Goal: Task Accomplishment & Management: Manage account settings

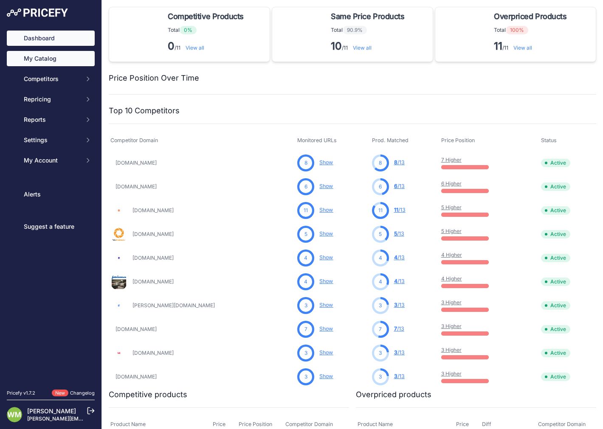
click at [50, 59] on link "My Catalog" at bounding box center [51, 58] width 88 height 15
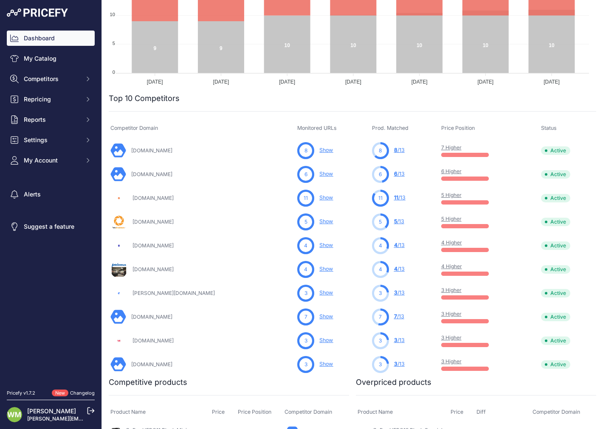
scroll to position [283, 0]
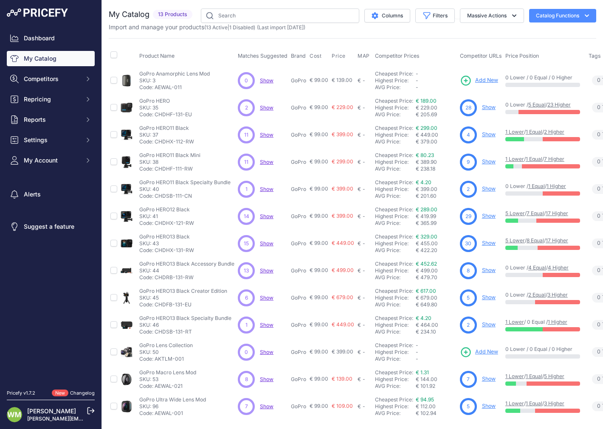
click at [487, 109] on link "Show" at bounding box center [489, 107] width 14 height 6
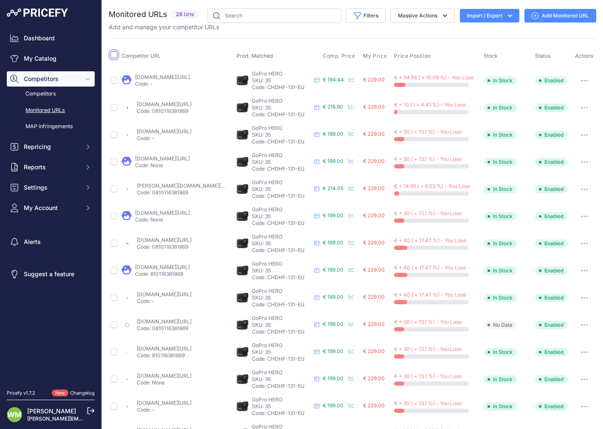
click at [113, 55] on input "checkbox" at bounding box center [113, 54] width 7 height 7
checkbox input "true"
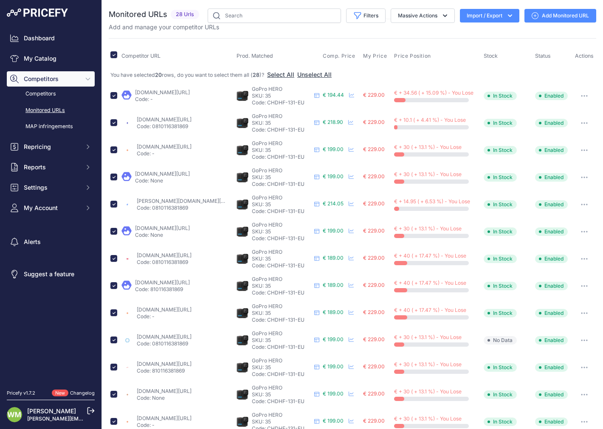
click at [197, 70] on div "You have selected 20 rows , do you want to select them all ( 28 )? Select All U…" at bounding box center [352, 74] width 484 height 9
click at [349, 94] on icon at bounding box center [351, 95] width 5 height 5
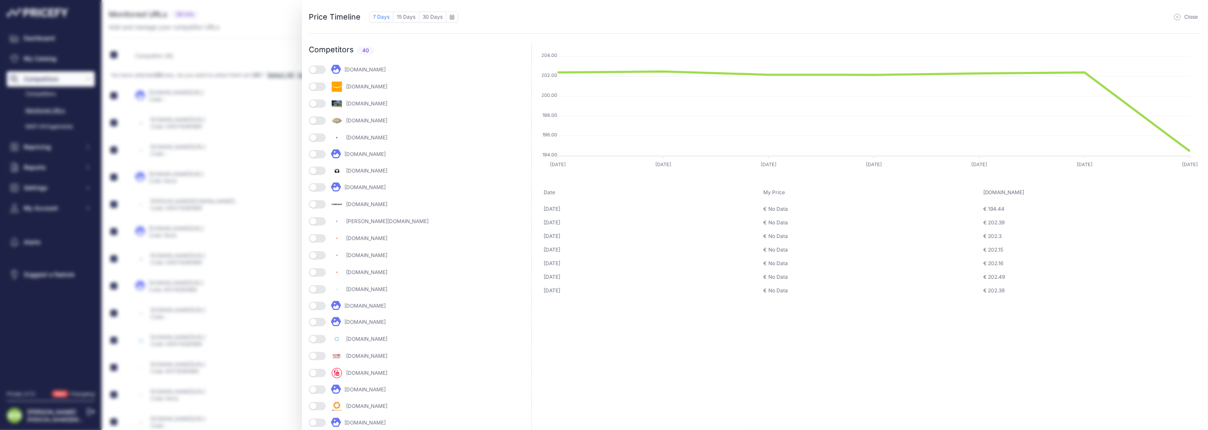
click at [318, 67] on button "button" at bounding box center [317, 69] width 17 height 8
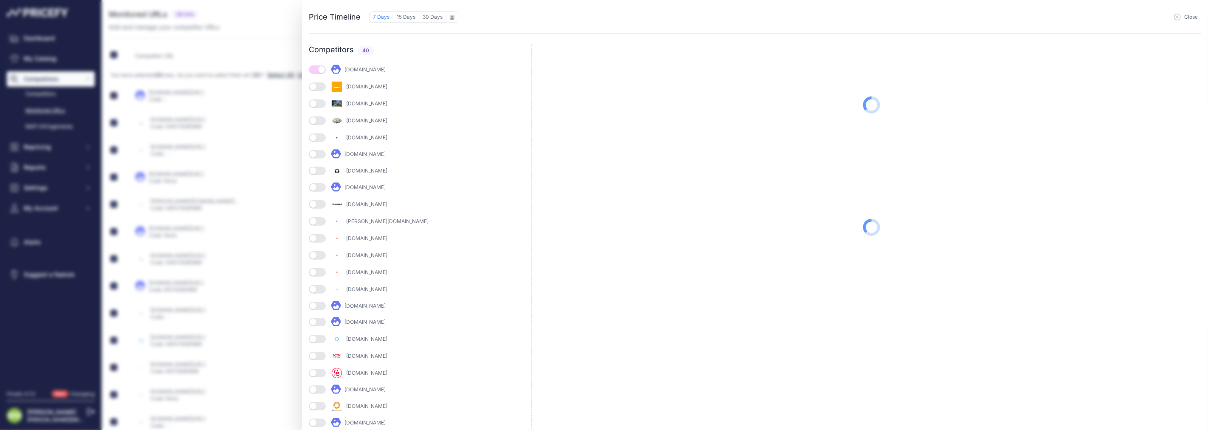
click at [319, 104] on button "button" at bounding box center [317, 103] width 17 height 8
click at [316, 136] on button "button" at bounding box center [317, 137] width 17 height 8
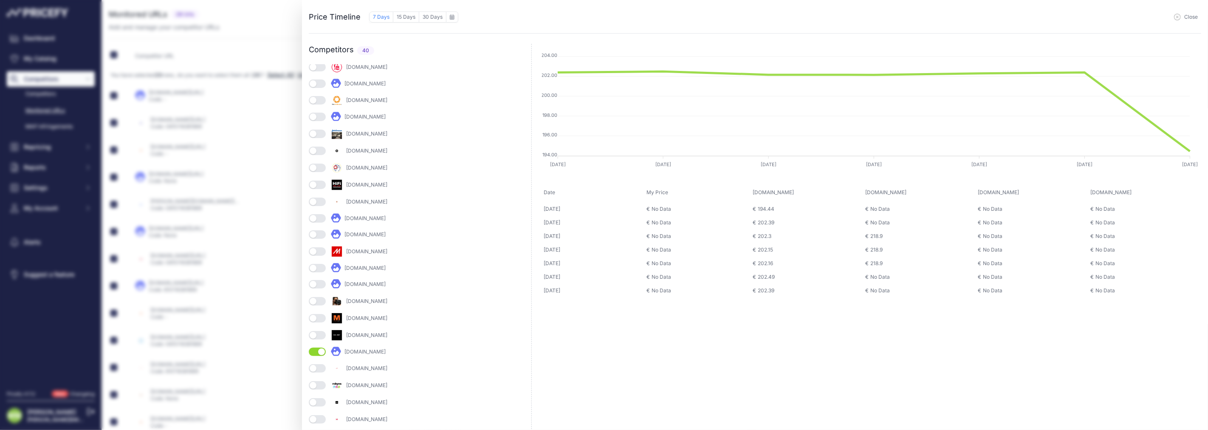
click at [317, 351] on button "button" at bounding box center [317, 351] width 17 height 8
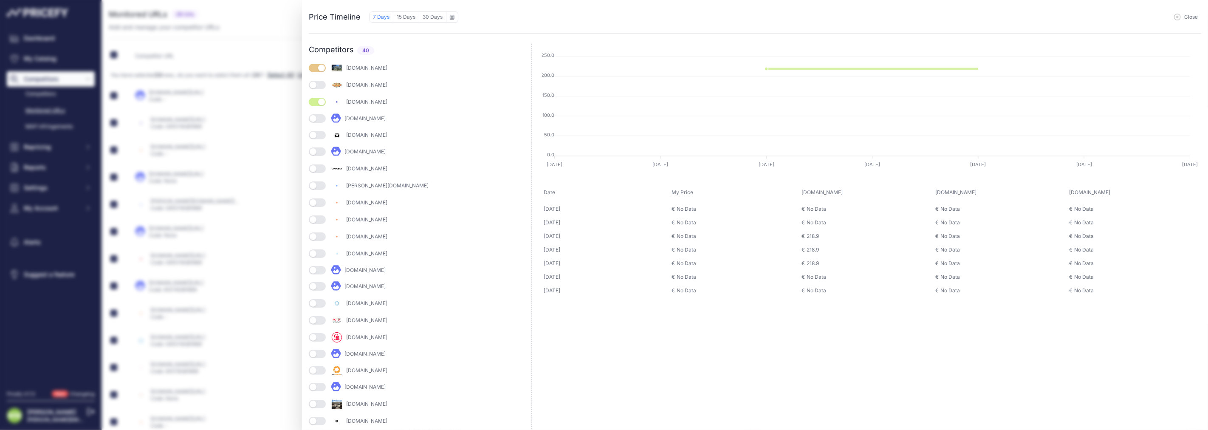
scroll to position [0, 0]
click at [315, 154] on button "button" at bounding box center [317, 154] width 17 height 8
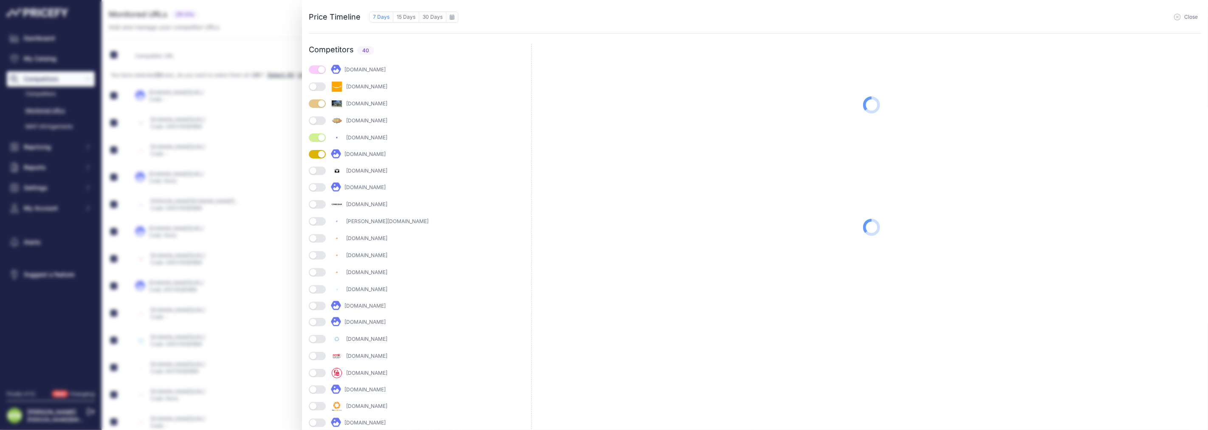
click at [319, 171] on button "button" at bounding box center [317, 170] width 17 height 8
click at [321, 192] on button "button" at bounding box center [317, 187] width 17 height 8
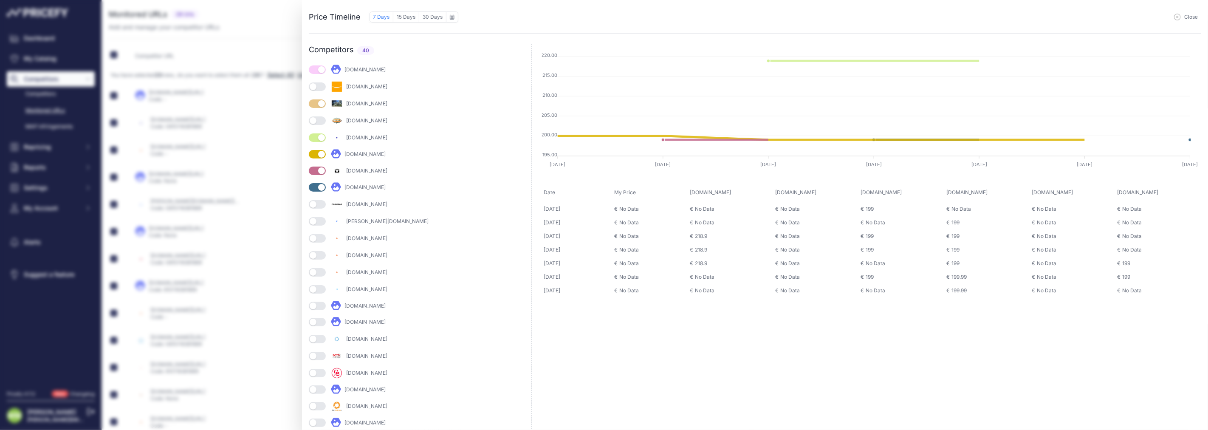
click at [315, 242] on button "button" at bounding box center [317, 238] width 17 height 8
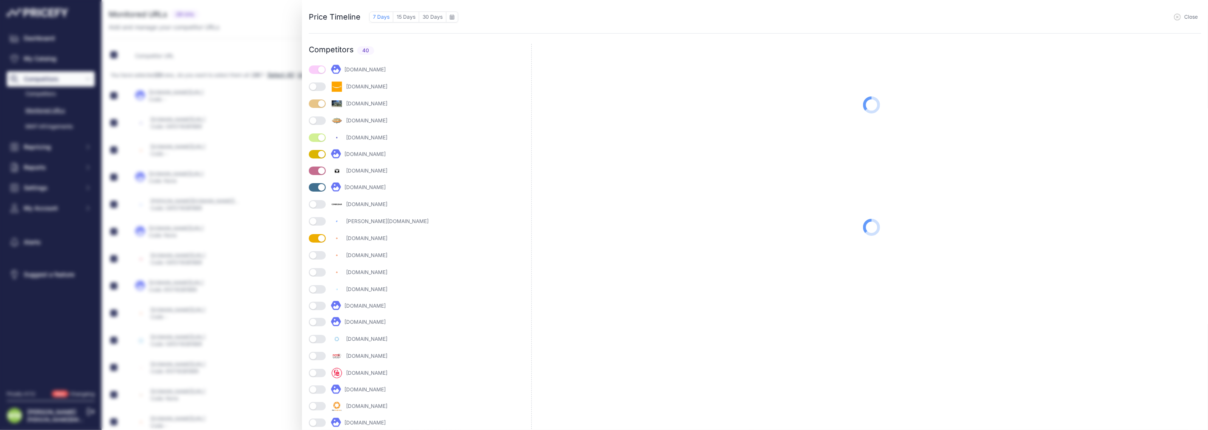
click at [316, 257] on button "button" at bounding box center [317, 255] width 17 height 8
click at [319, 285] on div "coolshop.nl" at bounding box center [420, 289] width 223 height 12
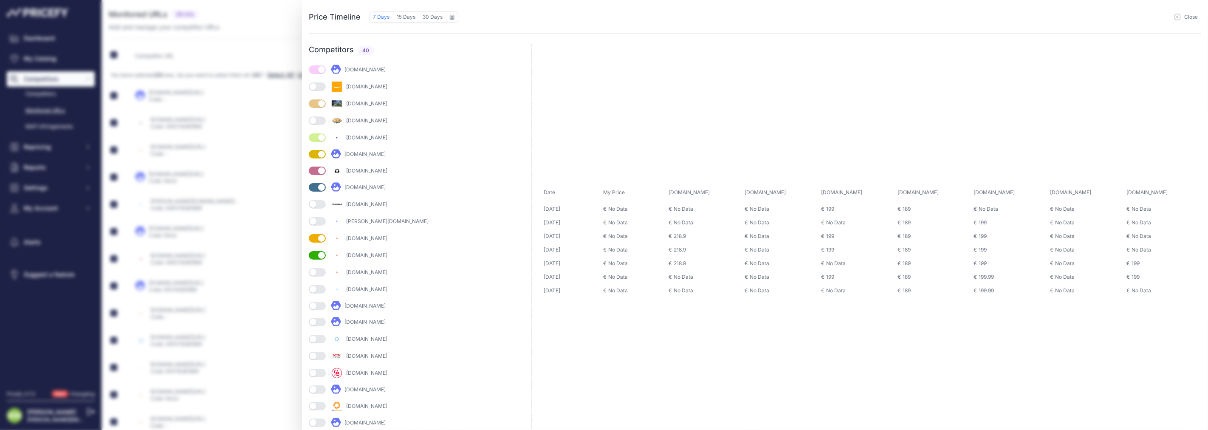
click at [319, 291] on button "button" at bounding box center [317, 289] width 17 height 8
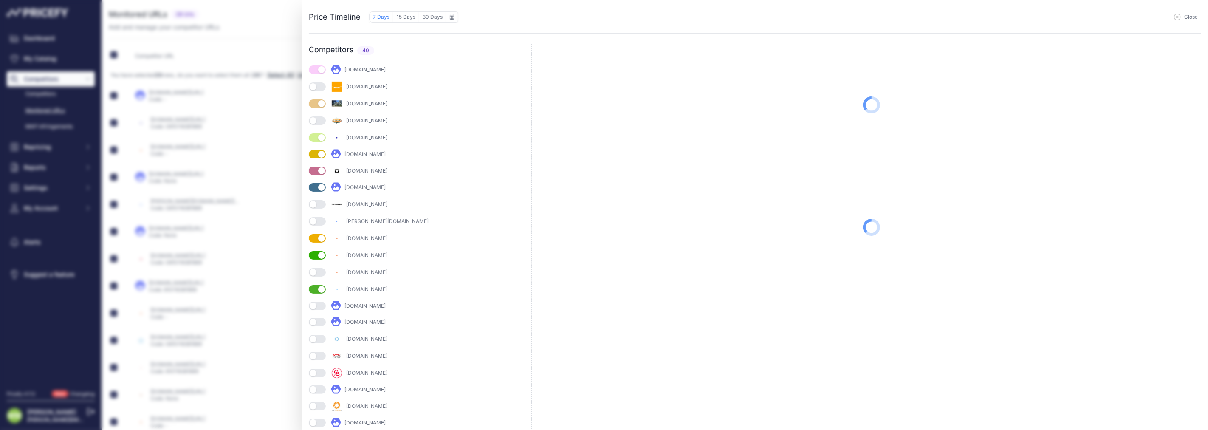
click at [318, 274] on button "button" at bounding box center [317, 272] width 17 height 8
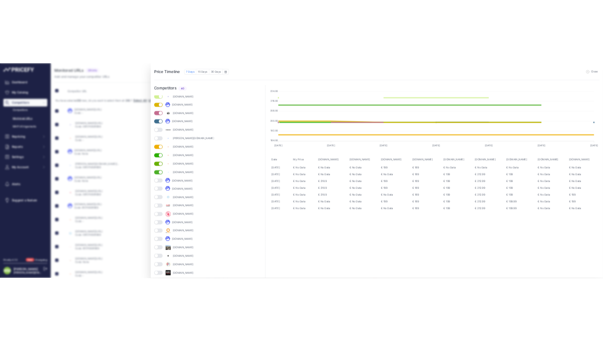
scroll to position [94, 0]
